Goal: Learn about a topic: Learn about a topic

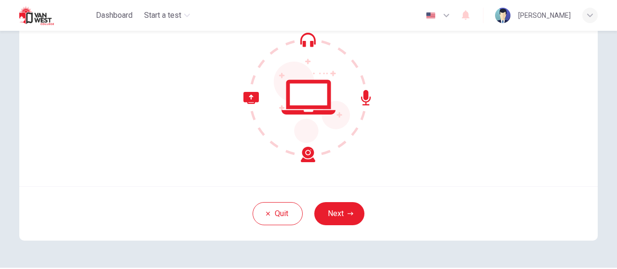
scroll to position [132, 0]
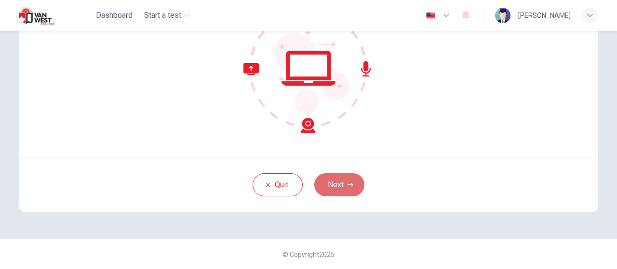
click at [346, 181] on button "Next" at bounding box center [339, 184] width 50 height 23
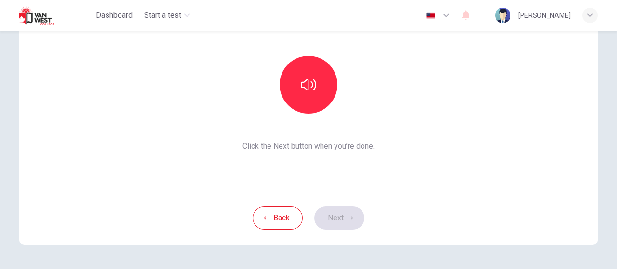
scroll to position [83, 0]
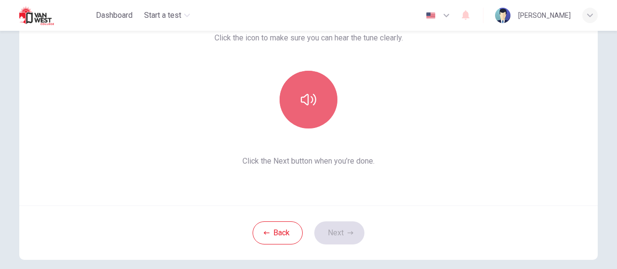
click at [296, 105] on button "button" at bounding box center [309, 100] width 58 height 58
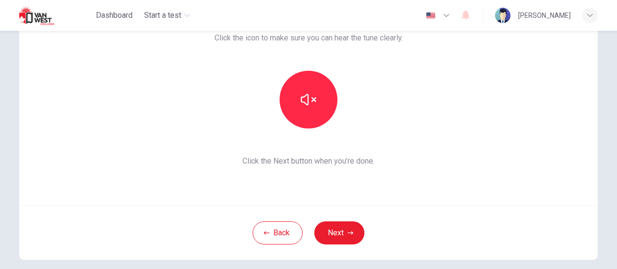
click at [530, 187] on div "This section requires audio. Click the icon to make sure you can hear the tune …" at bounding box center [308, 89] width 578 height 231
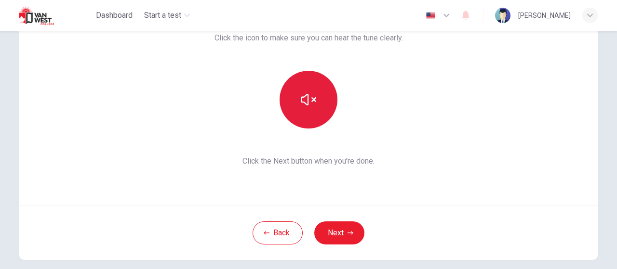
click at [321, 109] on button "button" at bounding box center [309, 100] width 58 height 58
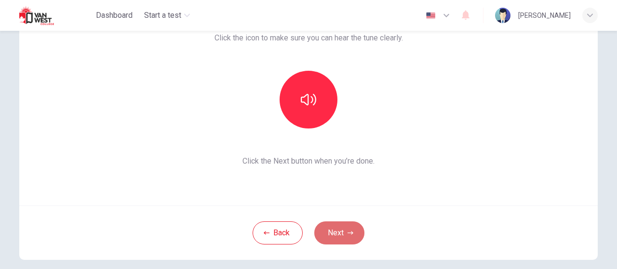
click at [335, 227] on button "Next" at bounding box center [339, 233] width 50 height 23
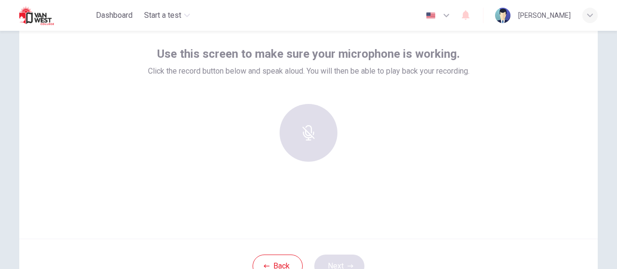
scroll to position [35, 0]
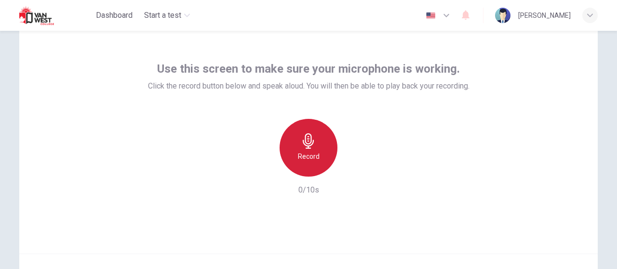
click at [313, 151] on h6 "Record" at bounding box center [309, 157] width 22 height 12
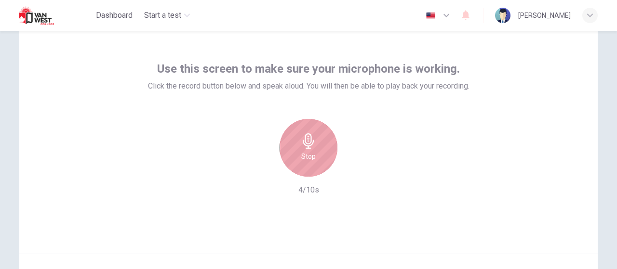
click at [324, 139] on div "Stop" at bounding box center [309, 148] width 58 height 58
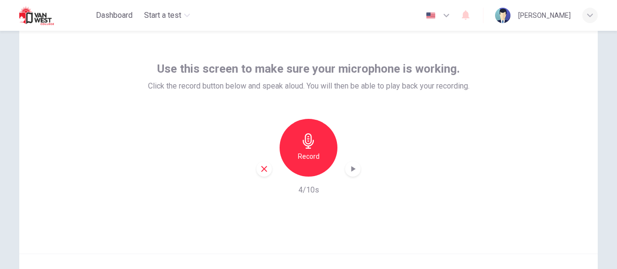
click at [353, 167] on icon "button" at bounding box center [353, 169] width 10 height 10
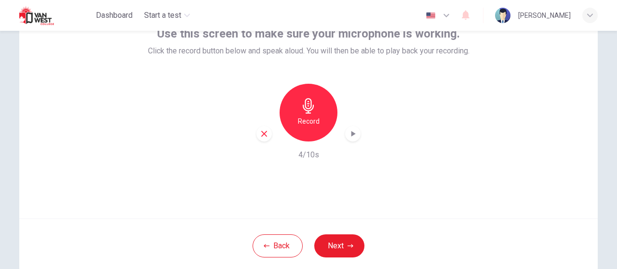
scroll to position [132, 0]
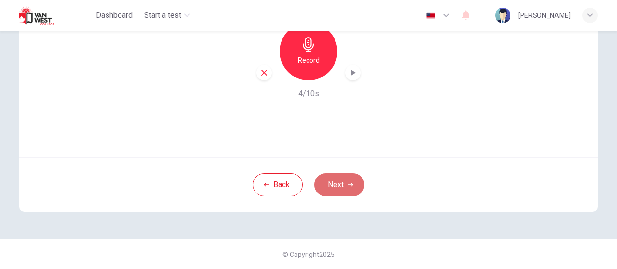
click at [343, 187] on button "Next" at bounding box center [339, 184] width 50 height 23
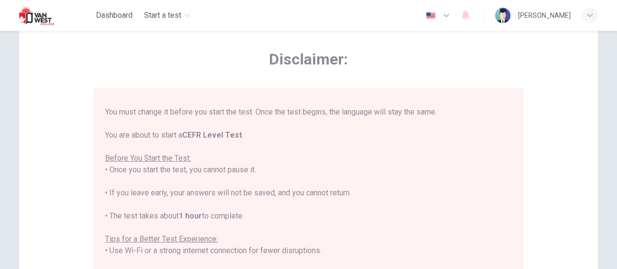
scroll to position [48, 0]
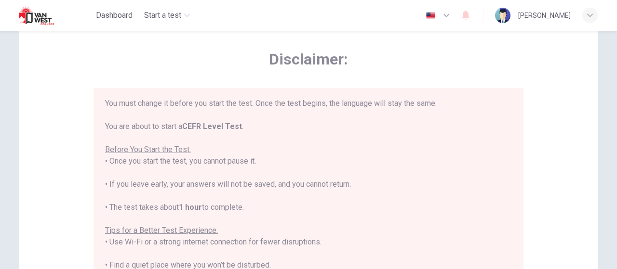
click at [452, 13] on icon "button" at bounding box center [446, 16] width 12 height 12
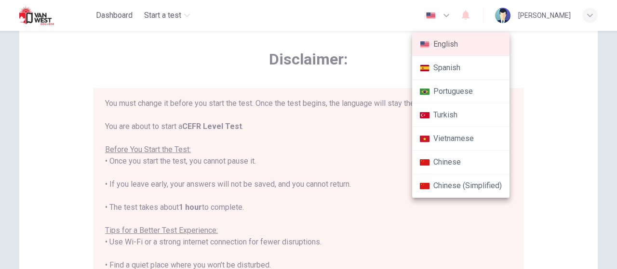
drag, startPoint x: 454, startPoint y: 166, endPoint x: 459, endPoint y: 169, distance: 5.6
click at [459, 169] on li "Chinese" at bounding box center [460, 163] width 97 height 24
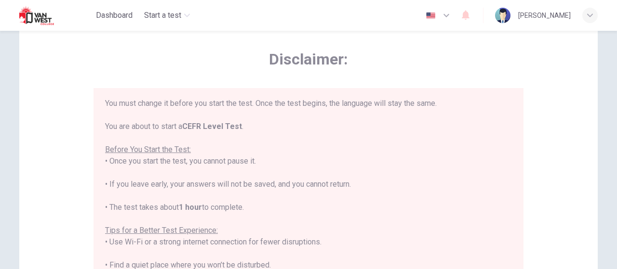
click at [456, 19] on button "button" at bounding box center [438, 15] width 35 height 19
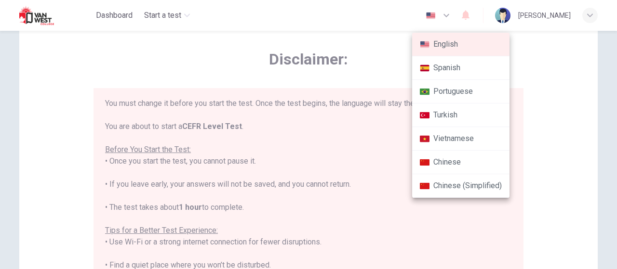
type input "zh"
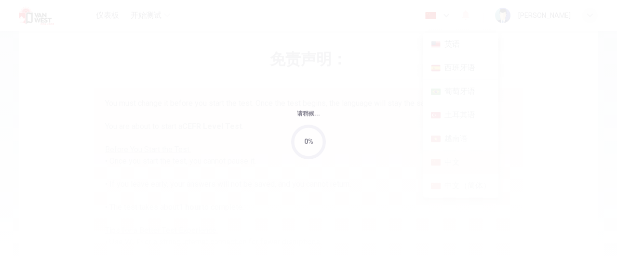
scroll to position [13, 0]
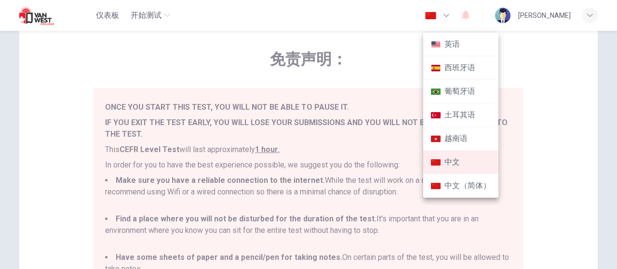
click at [546, 139] on div at bounding box center [308, 134] width 617 height 269
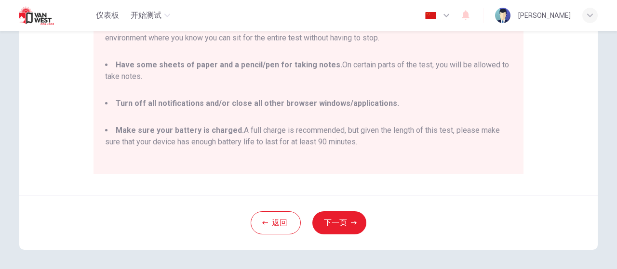
scroll to position [266, 0]
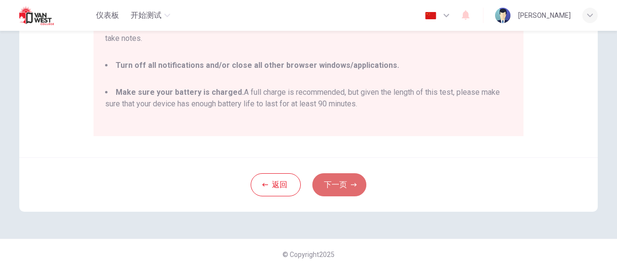
click at [329, 183] on button "下一页" at bounding box center [339, 184] width 54 height 23
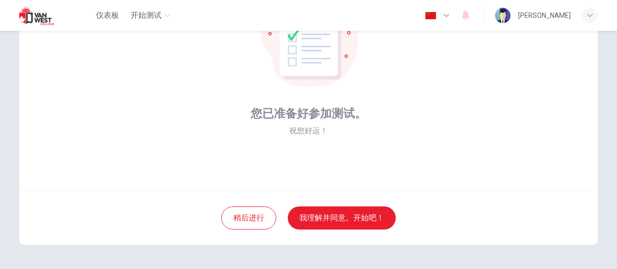
scroll to position [83, 0]
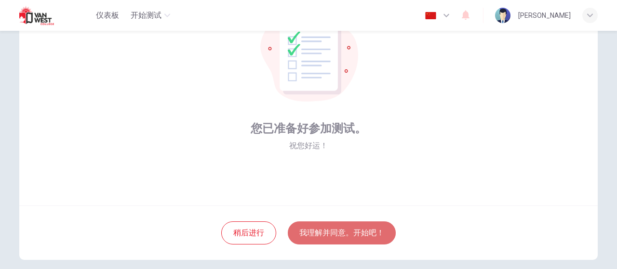
click at [361, 234] on button "我理解并同意。开始吧！" at bounding box center [342, 233] width 108 height 23
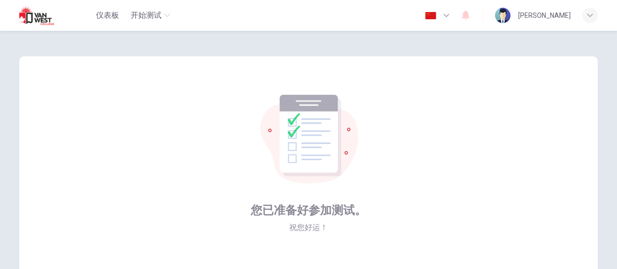
scroll to position [0, 0]
